Goal: Information Seeking & Learning: Learn about a topic

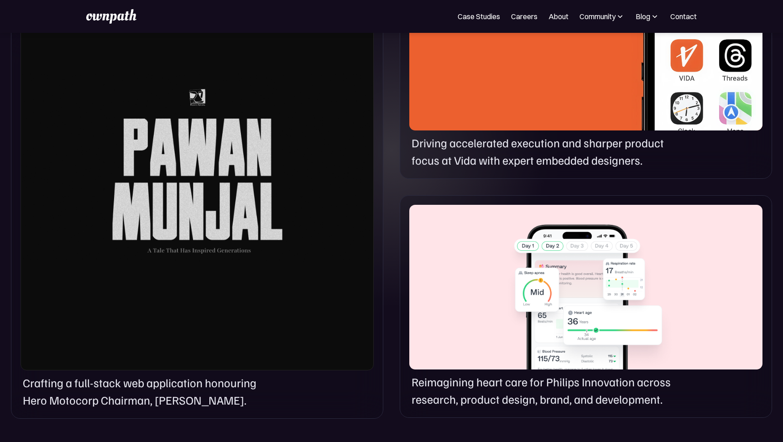
scroll to position [614, 0]
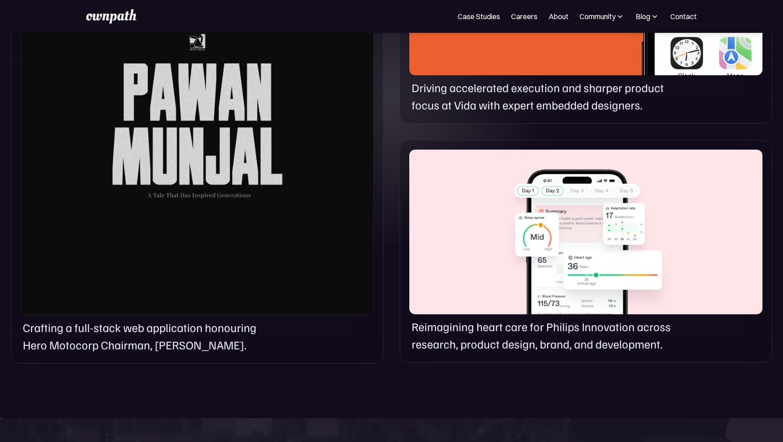
click at [287, 116] on div at bounding box center [197, 113] width 353 height 405
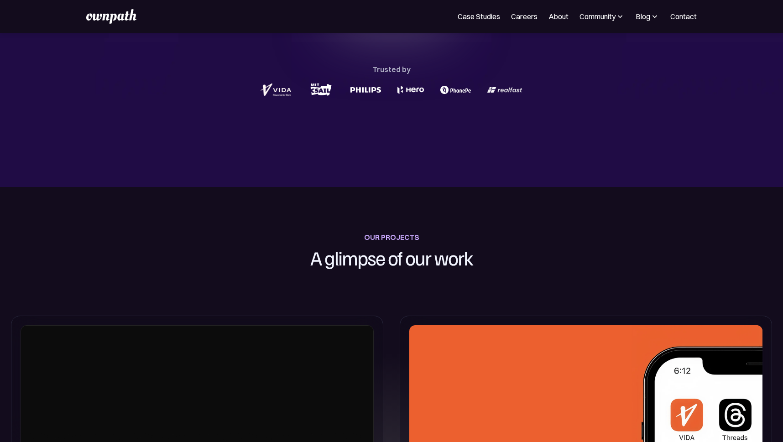
scroll to position [0, 0]
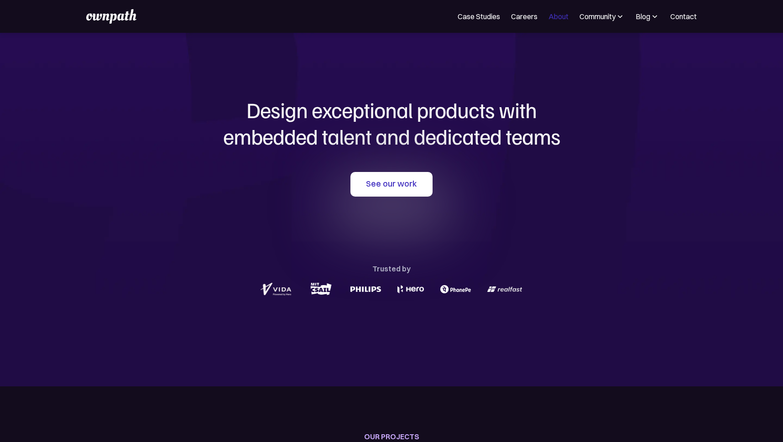
click at [555, 19] on link "About" at bounding box center [559, 16] width 20 height 11
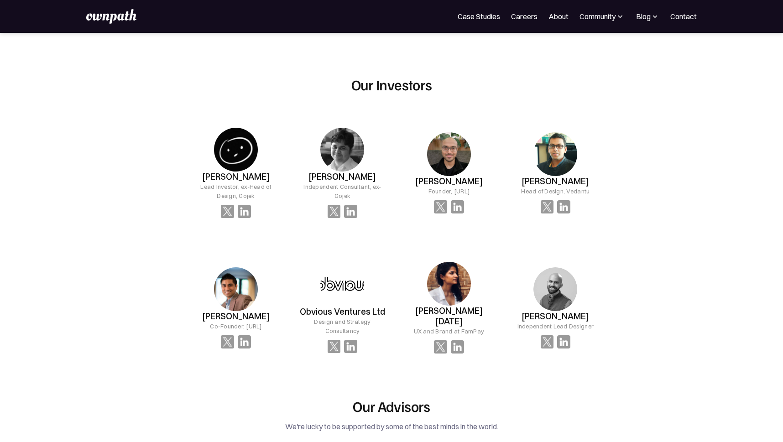
scroll to position [918, 0]
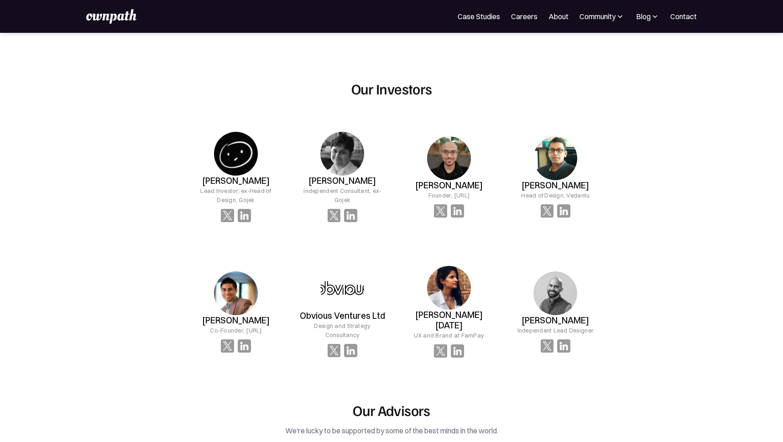
click at [335, 281] on img at bounding box center [342, 289] width 44 height 44
drag, startPoint x: 304, startPoint y: 305, endPoint x: 366, endPoint y: 306, distance: 62.1
click at [366, 311] on h3 "Obvious Ventures Ltd" at bounding box center [342, 316] width 85 height 10
click at [332, 344] on img at bounding box center [334, 350] width 13 height 13
